Goal: Transaction & Acquisition: Book appointment/travel/reservation

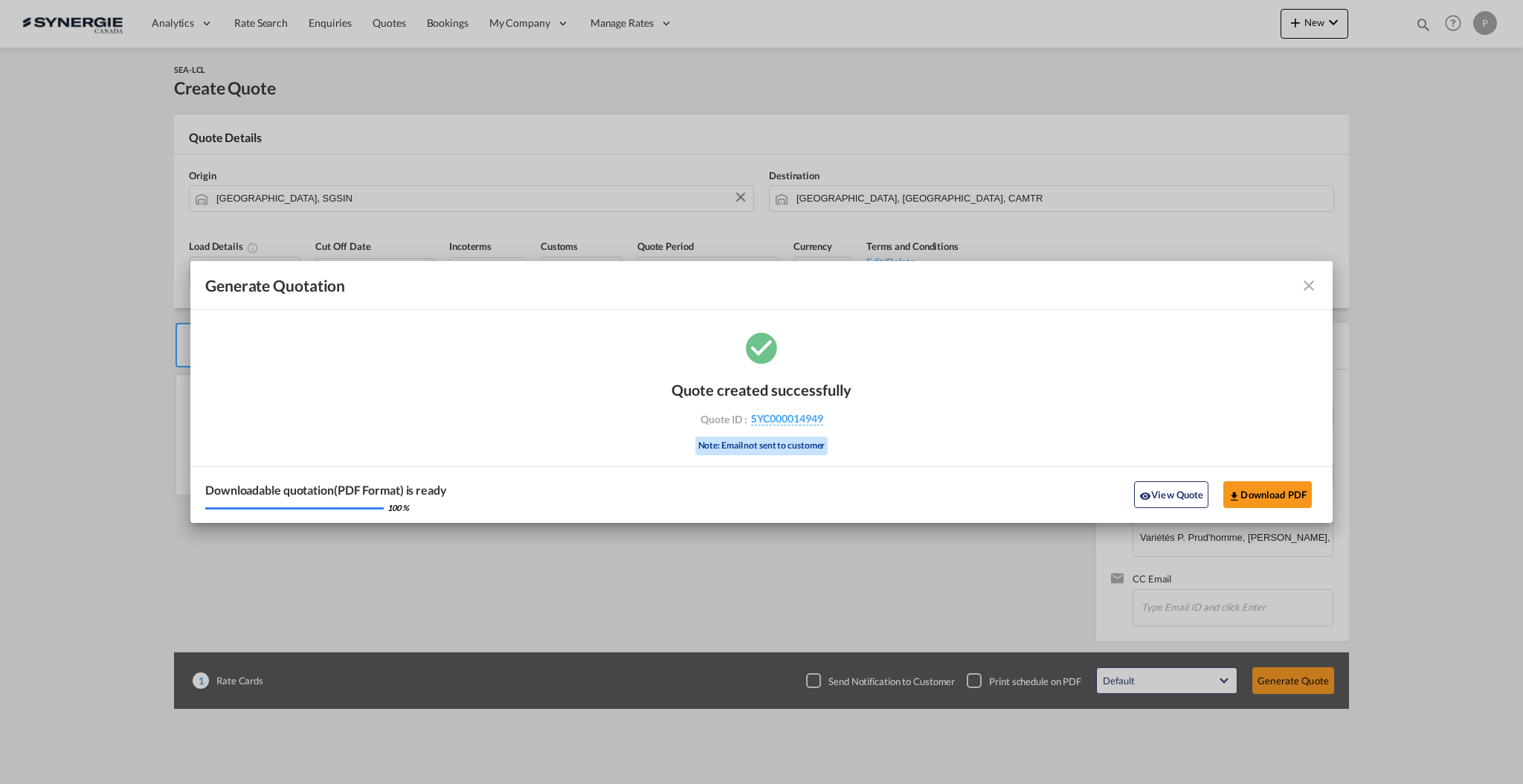
click at [1306, 283] on md-icon "icon-close fg-AAA8AD cursor m-0" at bounding box center [1309, 285] width 18 height 18
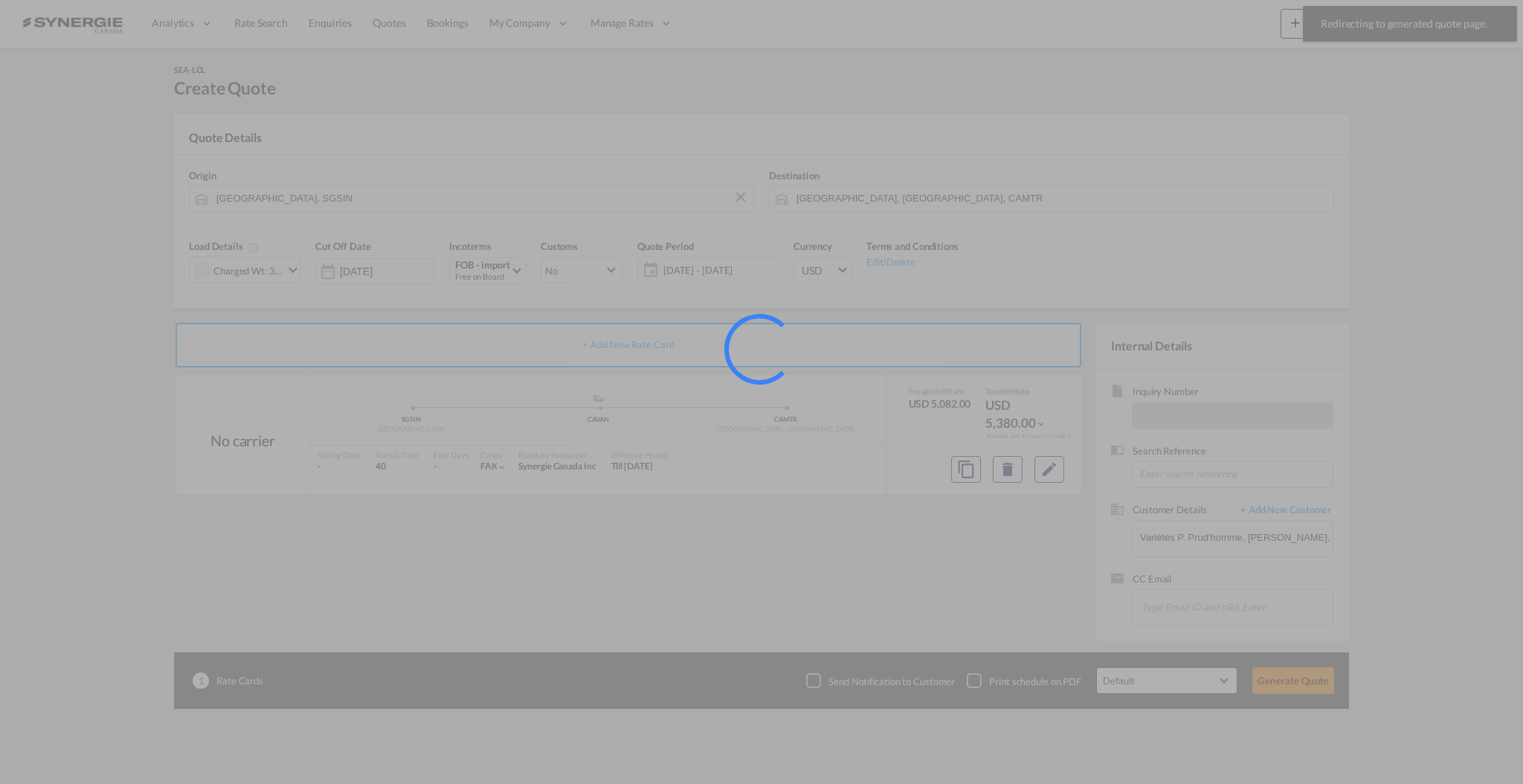
click at [1420, 24] on div at bounding box center [761, 392] width 1523 height 784
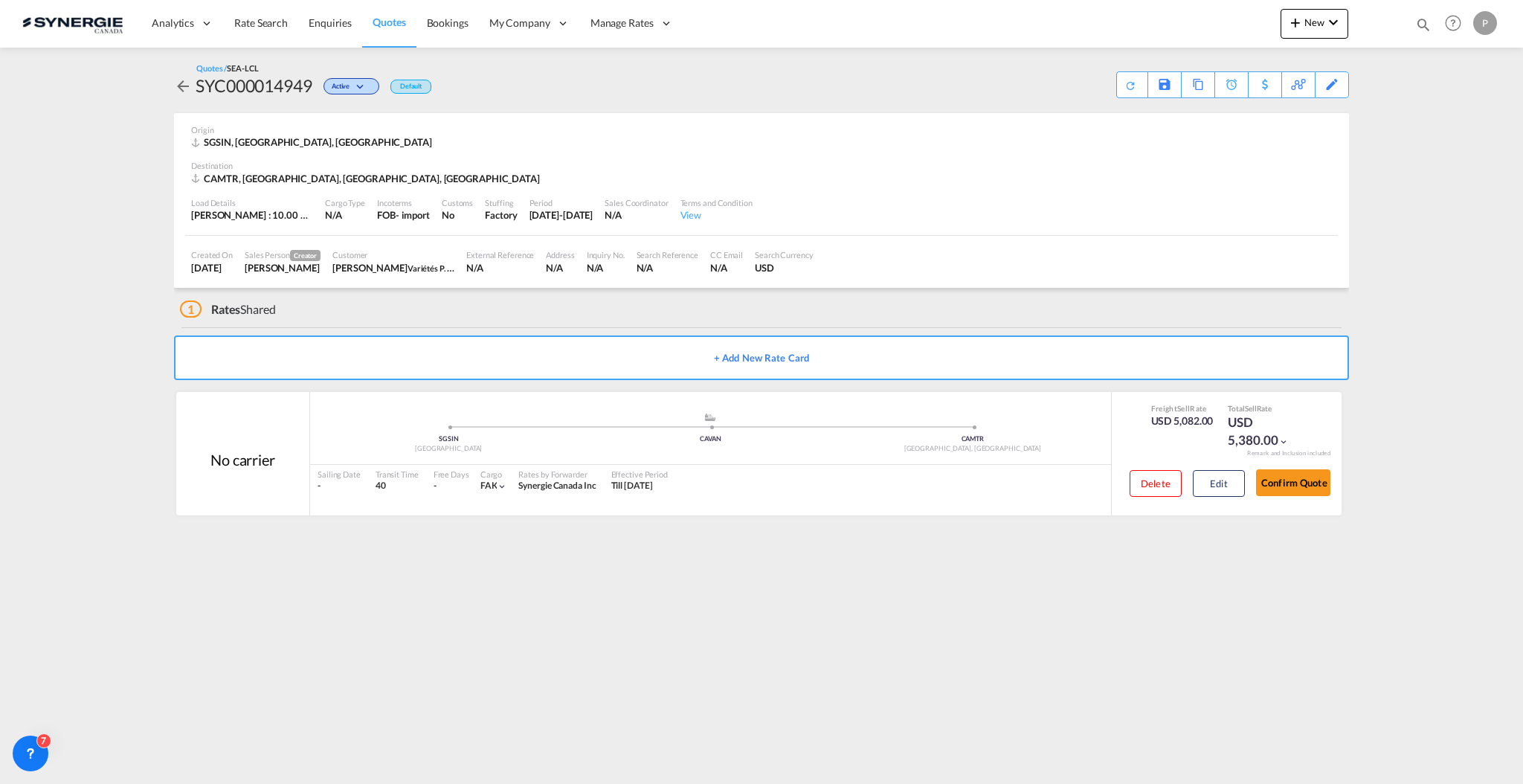
click at [1412, 27] on div "Bookings Quotes Enquiries Help Resources Product Release P My Profile Logout" at bounding box center [1454, 23] width 95 height 46
click at [1426, 23] on md-icon "icon-magnify" at bounding box center [1424, 24] width 16 height 16
click at [1192, 23] on select "Bookings Quotes Enquiries" at bounding box center [1187, 25] width 71 height 27
select select "Quotes"
click at [1152, 12] on select "Bookings Quotes Enquiries" at bounding box center [1187, 25] width 71 height 27
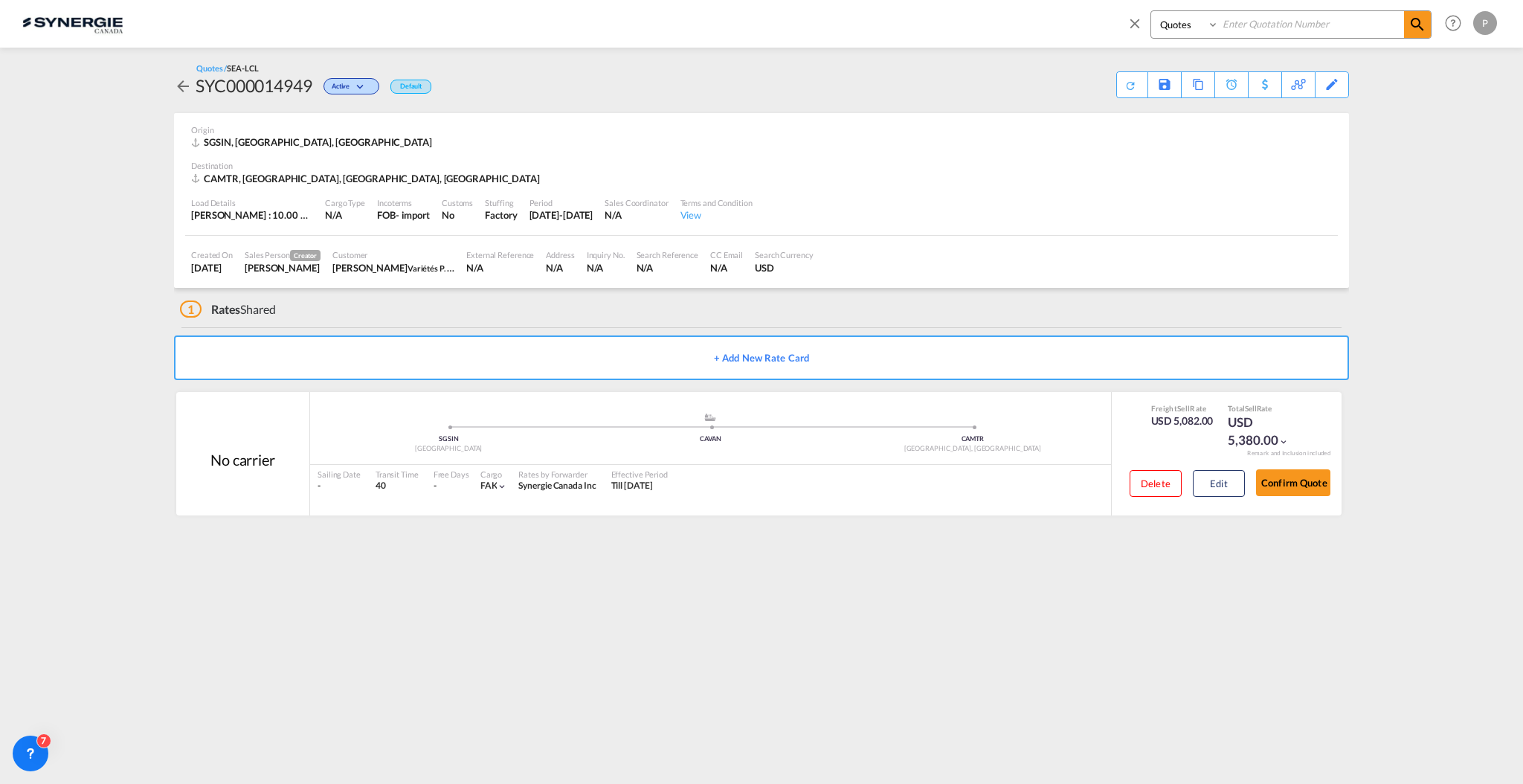
click at [1265, 33] on input at bounding box center [1311, 24] width 185 height 26
paste input "SYC000014808"
type input "SYC000014808"
click at [1411, 26] on md-icon "icon-magnify" at bounding box center [1418, 25] width 18 height 18
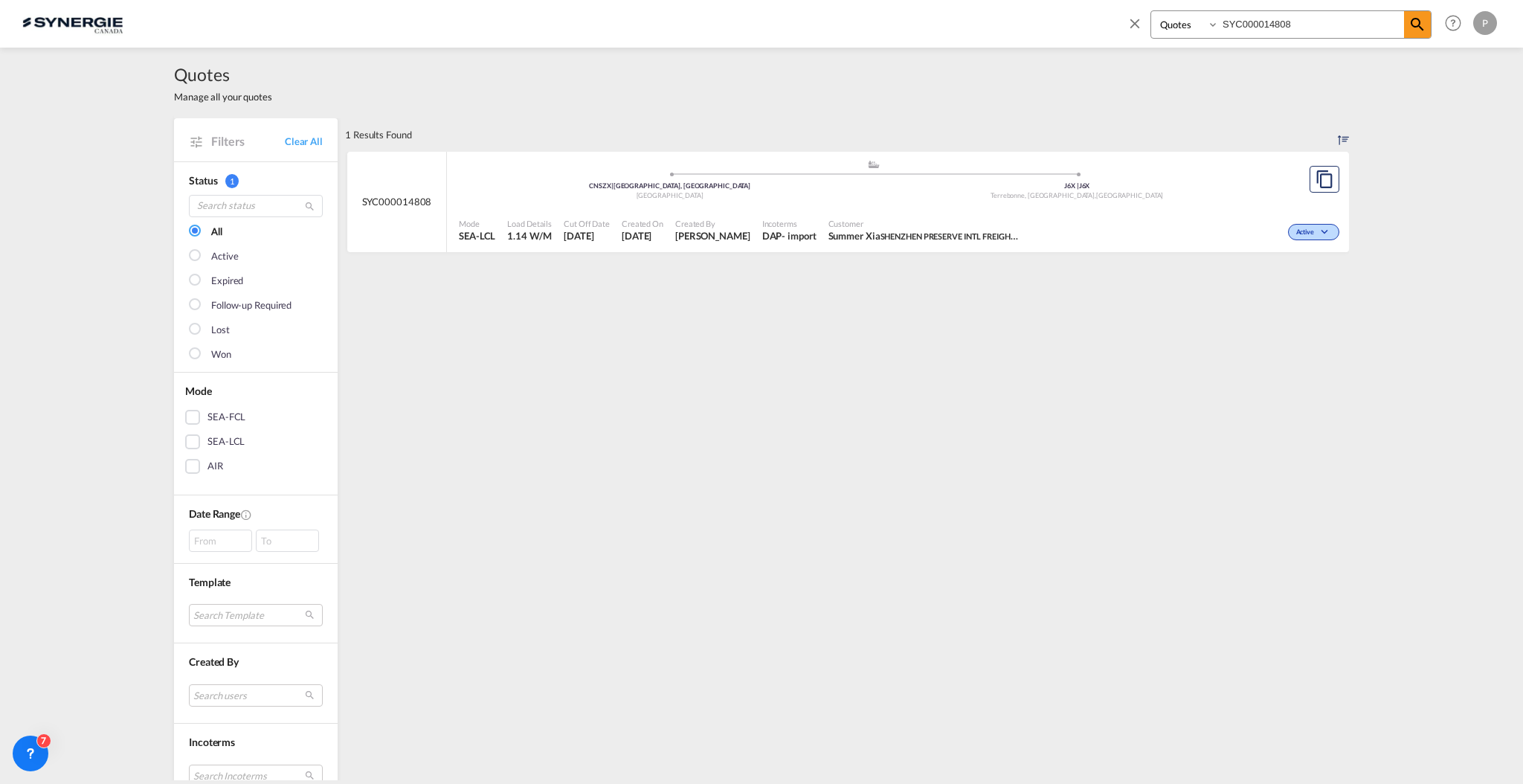
click at [989, 221] on span "Customer" at bounding box center [925, 223] width 193 height 12
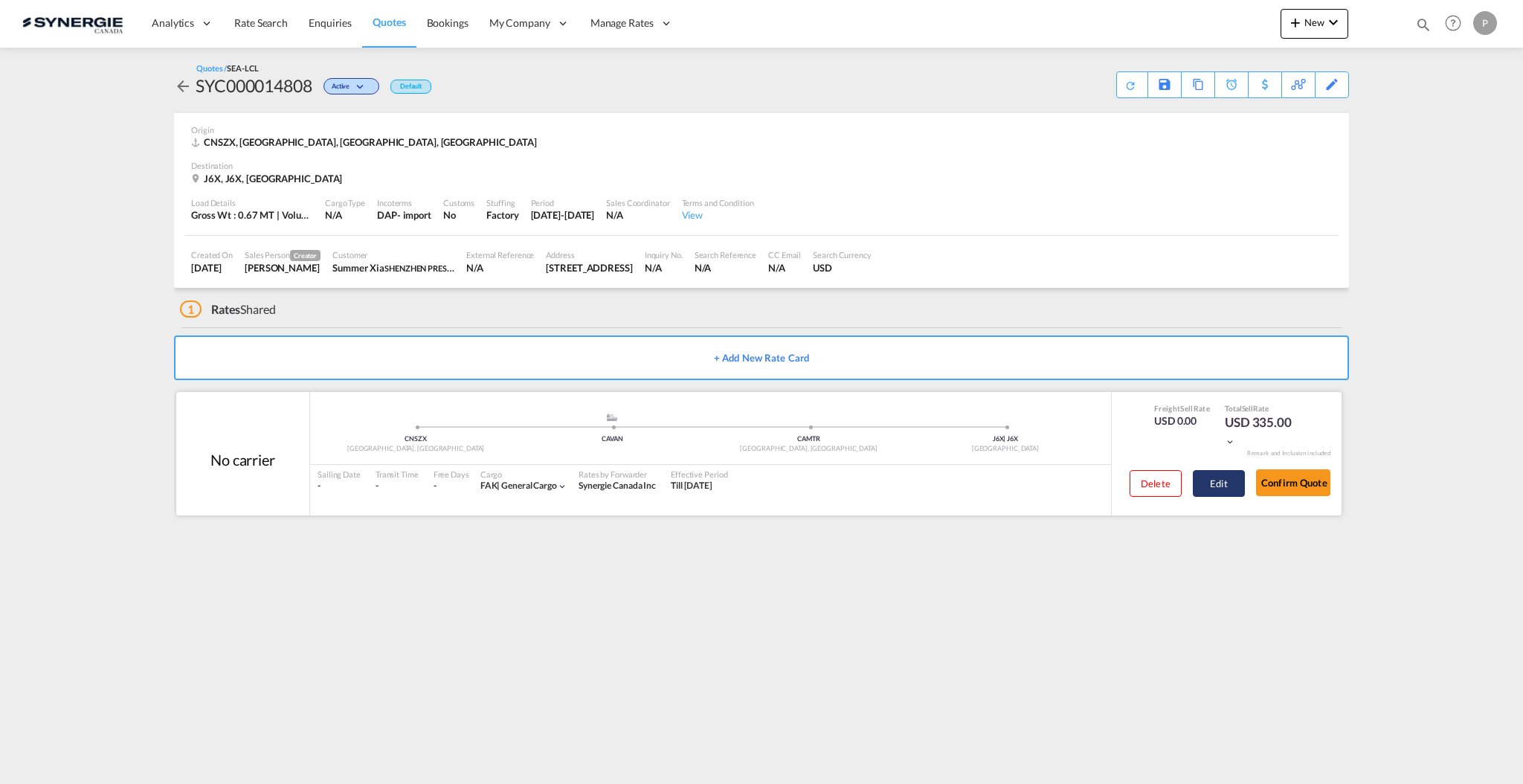
click at [1214, 480] on button "Edit" at bounding box center [1219, 484] width 52 height 27
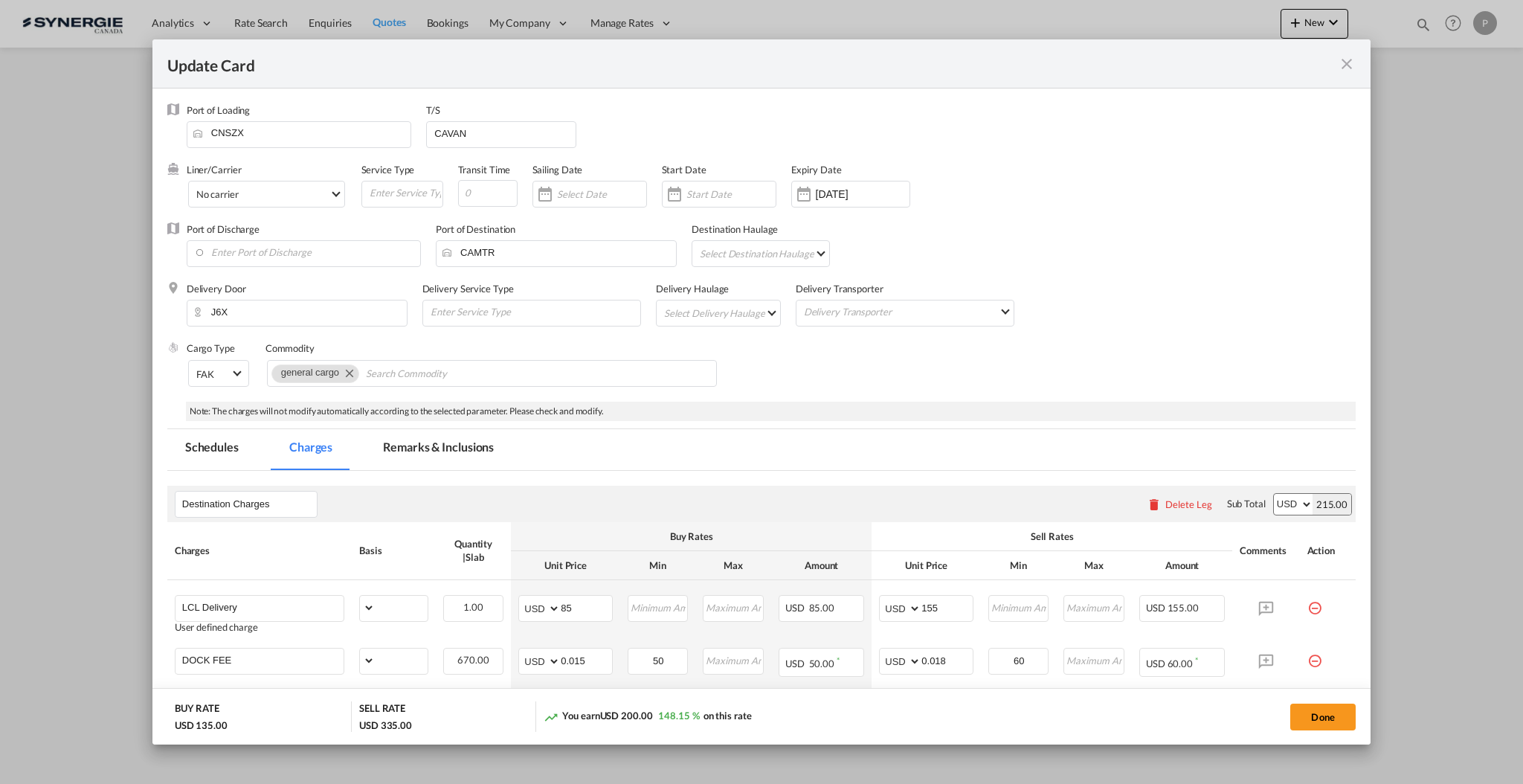
select select "flat"
select select "per_kg"
select select "per_shipment"
select select "per_pallet"
select select "per_bl"
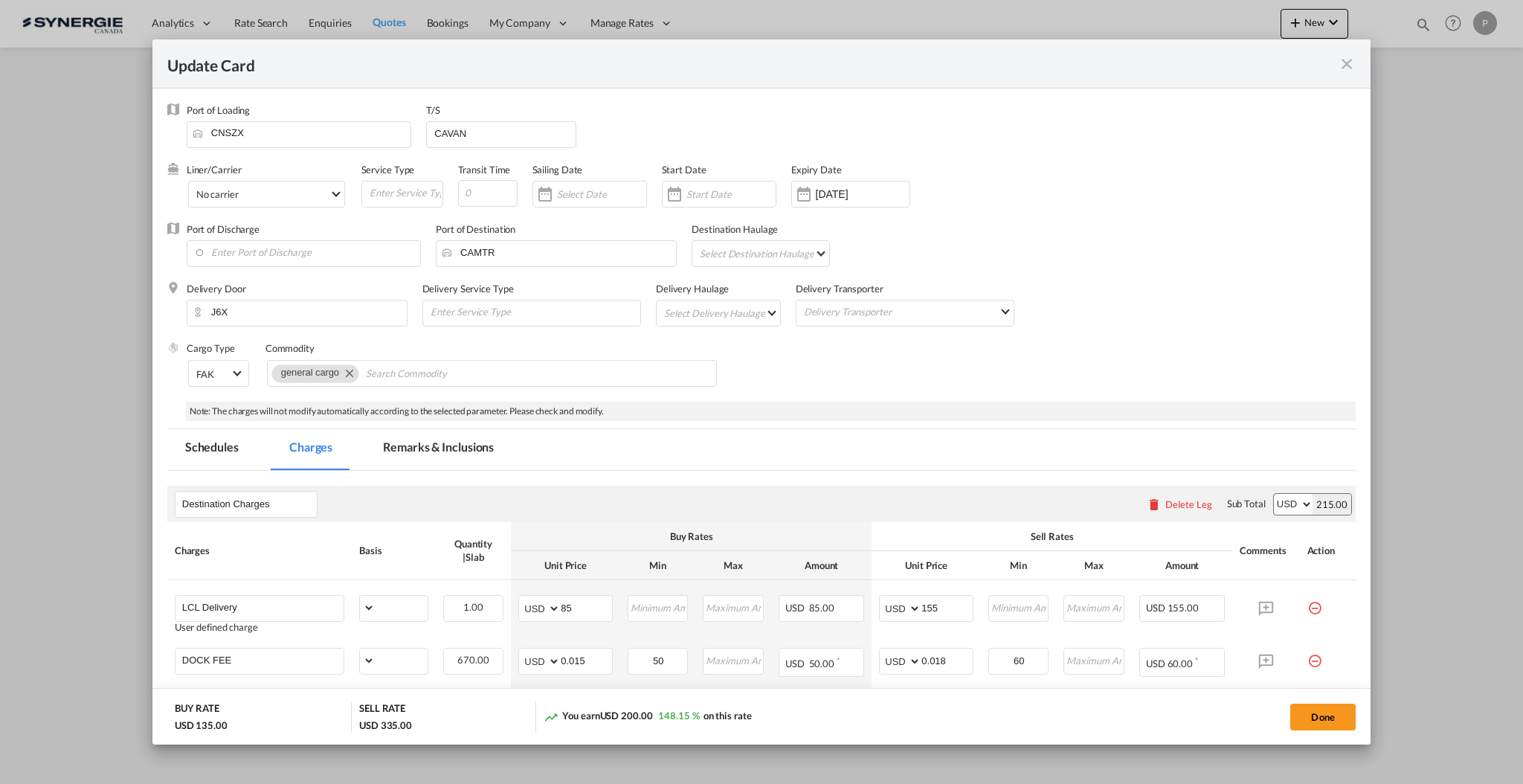
select select "per_bl"
click at [462, 446] on md-tab-item "Remarks & Inclusions" at bounding box center [438, 449] width 146 height 41
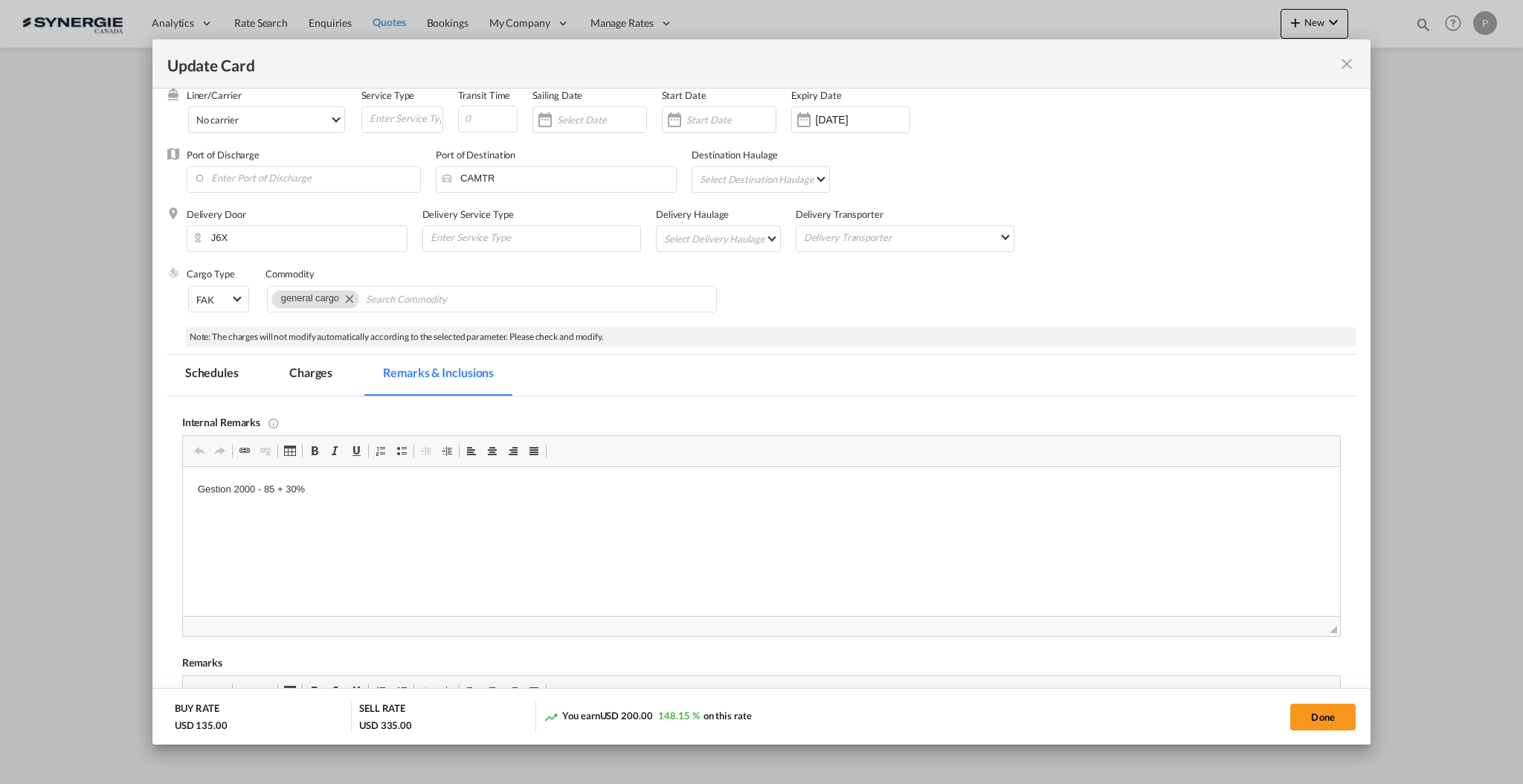
scroll to position [99, 0]
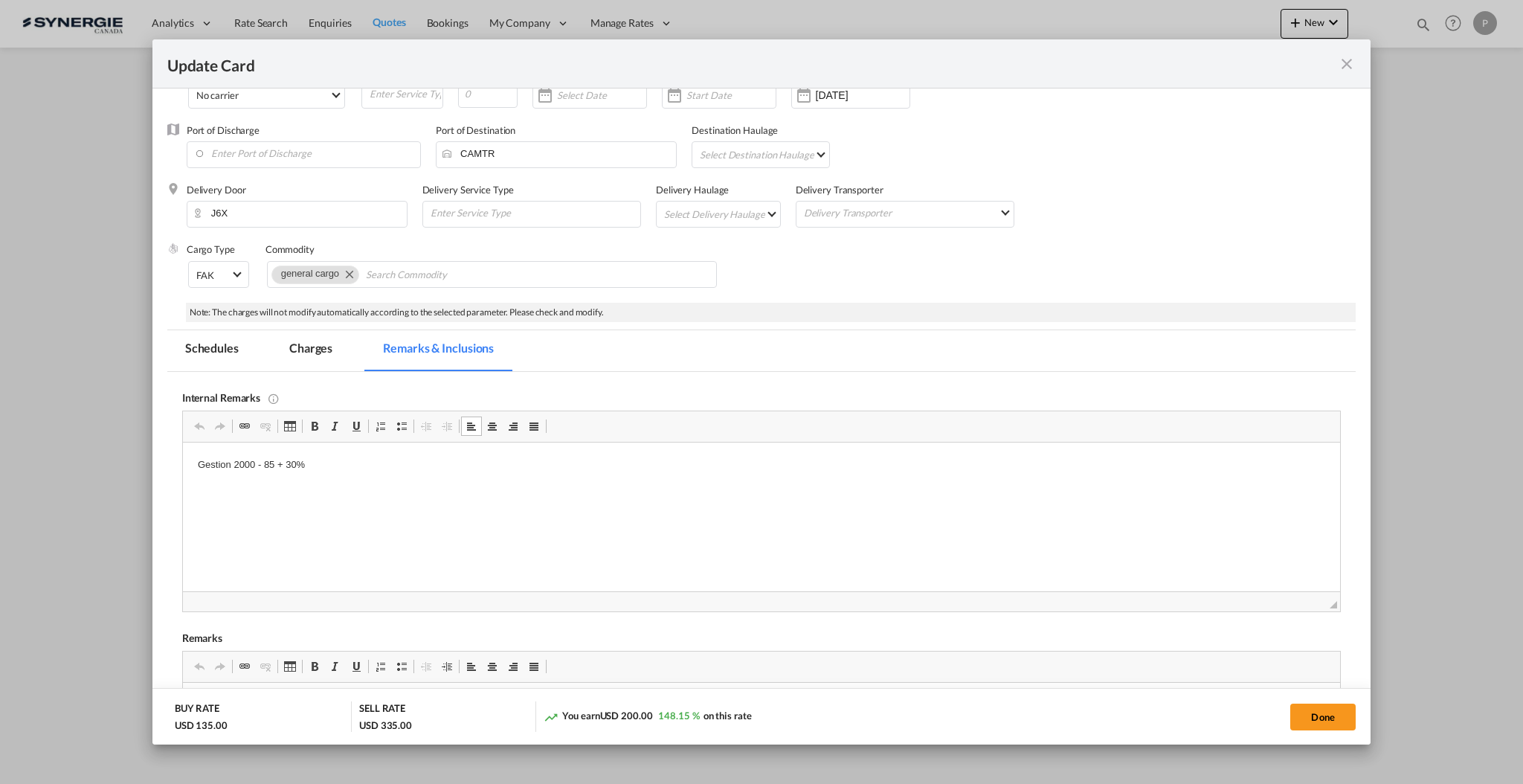
drag, startPoint x: 340, startPoint y: 458, endPoint x: 201, endPoint y: 452, distance: 139.1
click at [217, 469] on p "Gestion 2000 - 85 + 30%" at bounding box center [760, 465] width 1128 height 16
click at [217, 468] on p "Gestion 2000 - 85 + 30%" at bounding box center [760, 465] width 1128 height 16
copy p "Gestion 2000 - 85 + 30%"
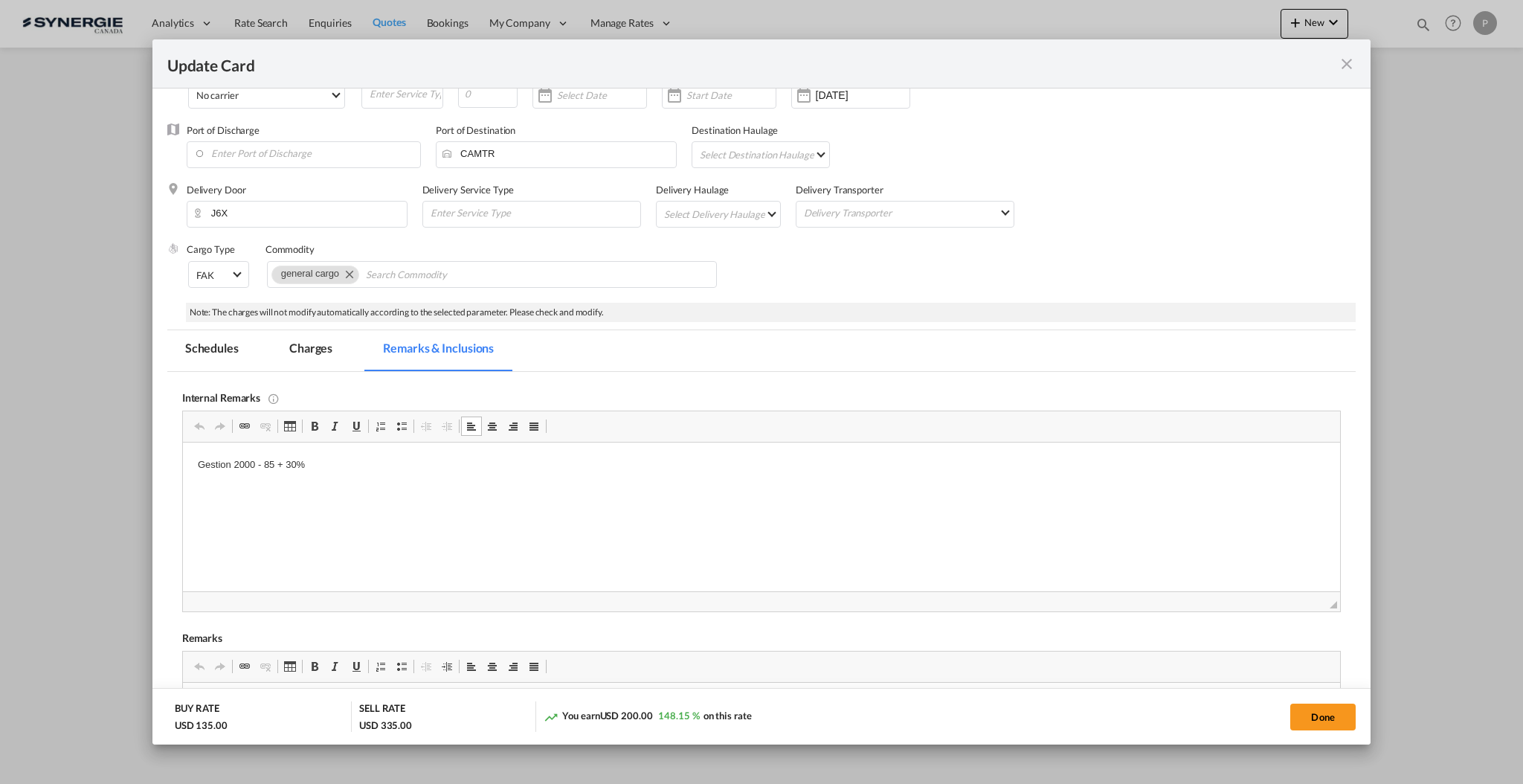
click at [1346, 59] on md-icon "icon-close fg-AAA8AD m-0 pointer" at bounding box center [1347, 64] width 18 height 18
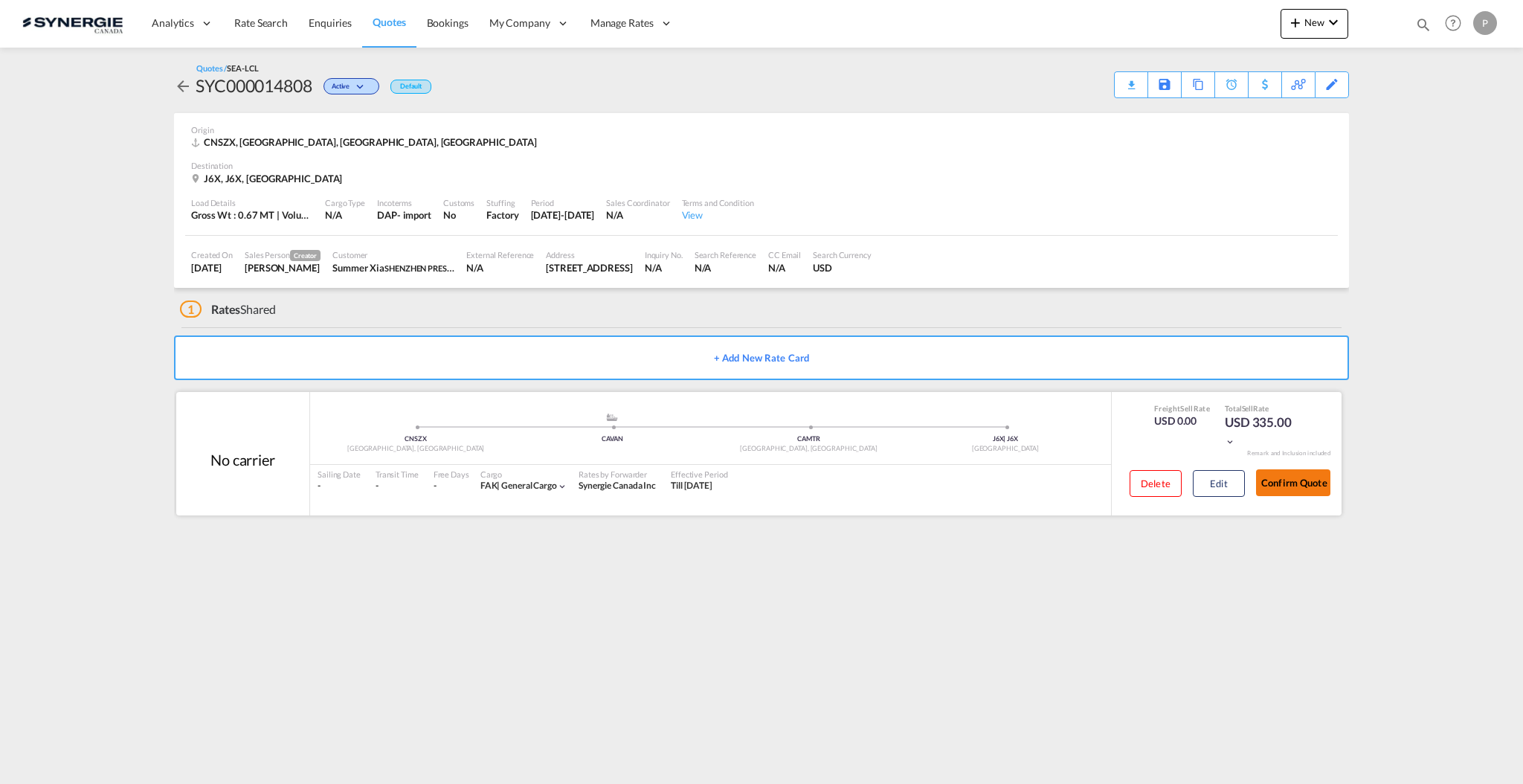
click at [1294, 487] on button "Confirm Quote" at bounding box center [1294, 483] width 74 height 27
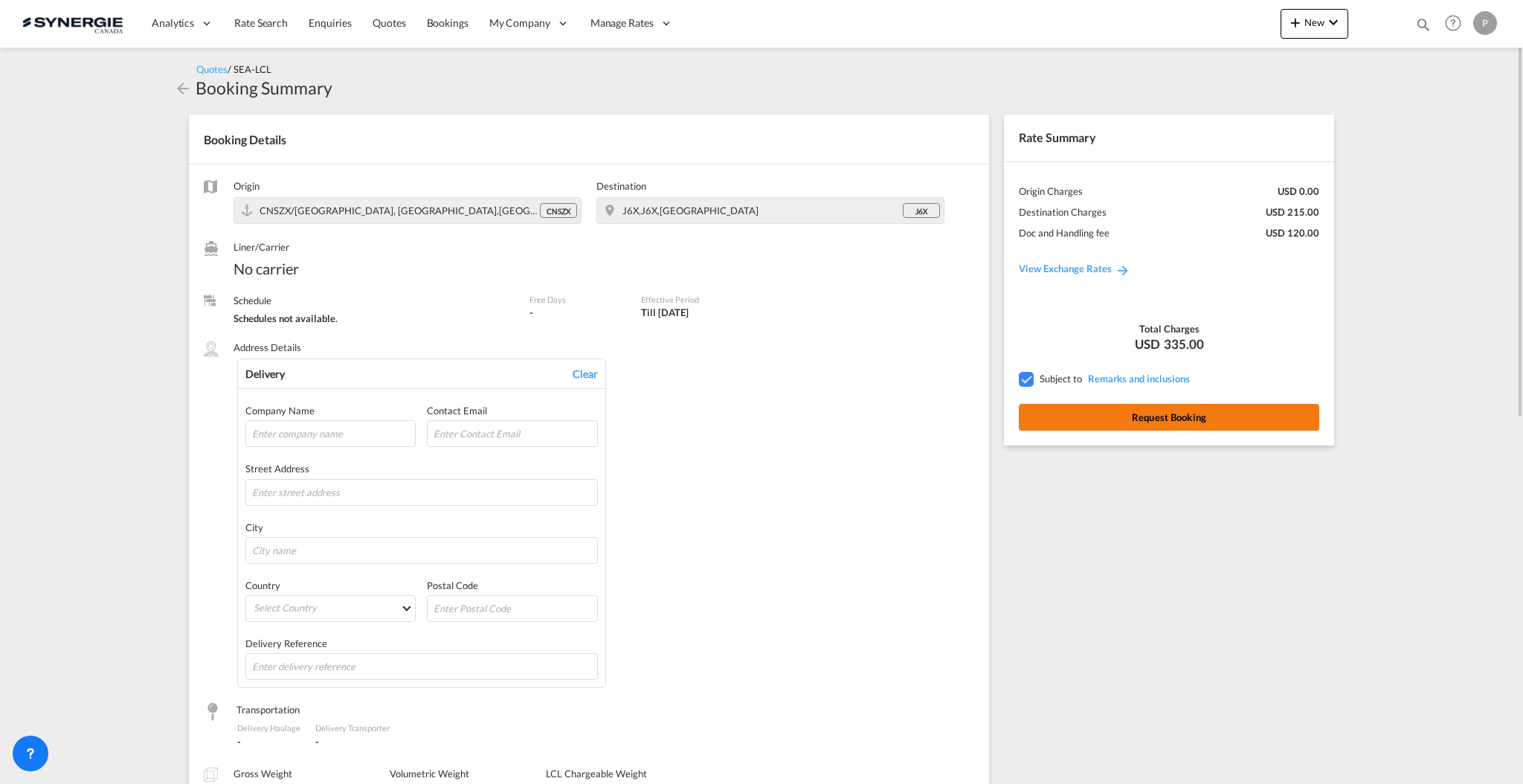
click at [1124, 421] on button "Request Booking" at bounding box center [1169, 417] width 300 height 27
